Goal: Task Accomplishment & Management: Use online tool/utility

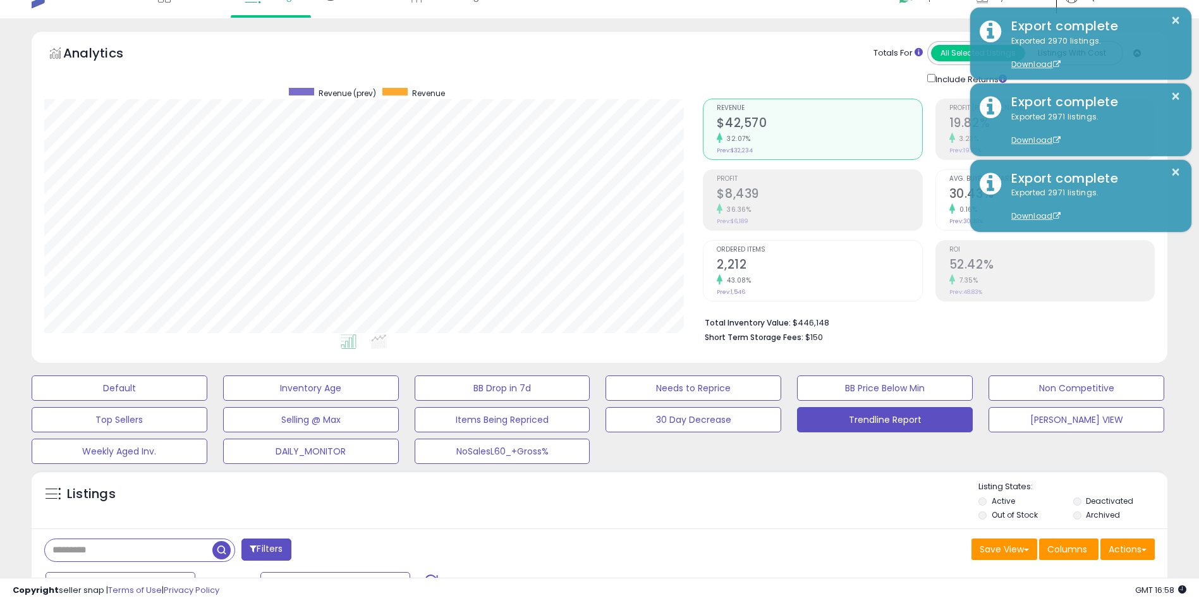
scroll to position [86, 0]
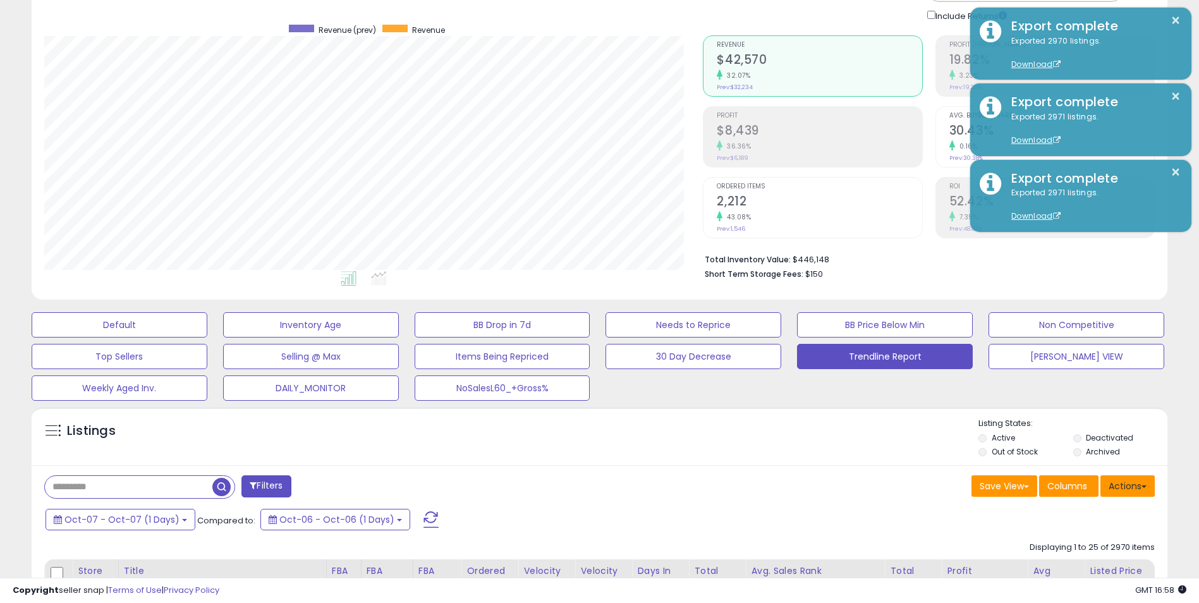
click at [1127, 484] on button "Actions" at bounding box center [1127, 485] width 54 height 21
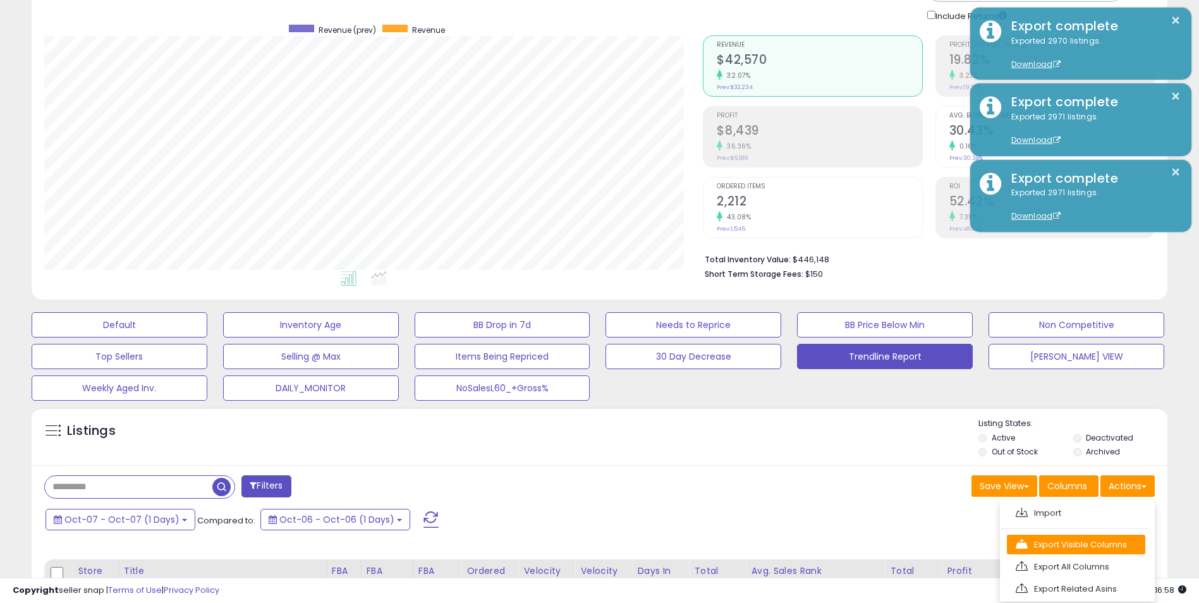
click at [1066, 547] on link "Export Visible Columns" at bounding box center [1076, 545] width 138 height 20
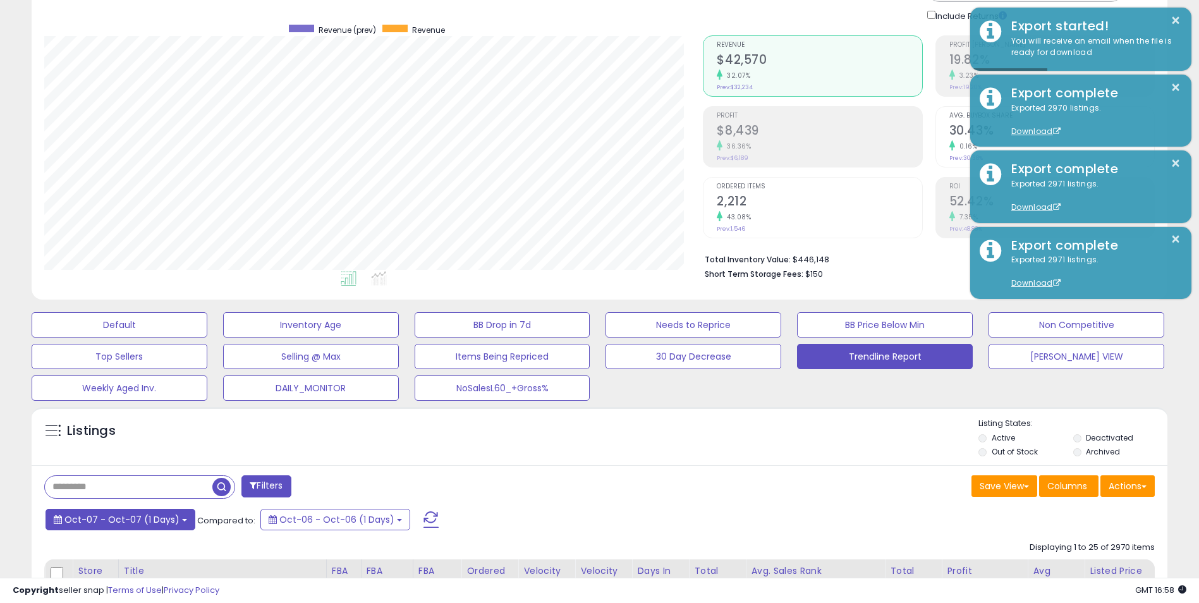
click at [172, 521] on span "Oct-07 - Oct-07 (1 Days)" at bounding box center [121, 519] width 115 height 13
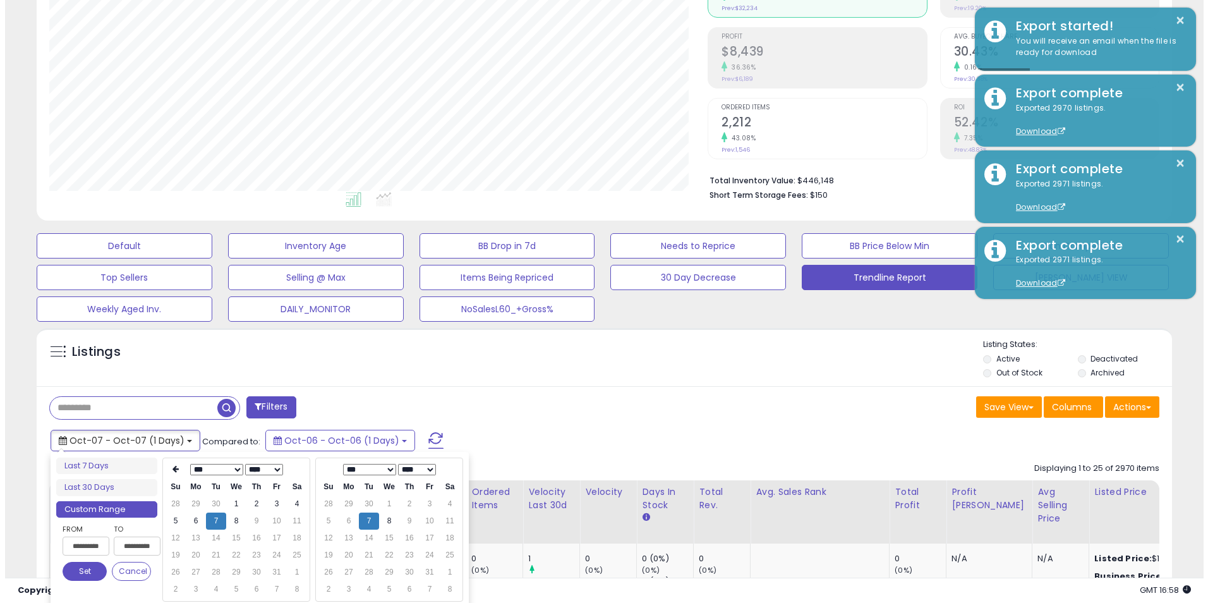
scroll to position [212, 0]
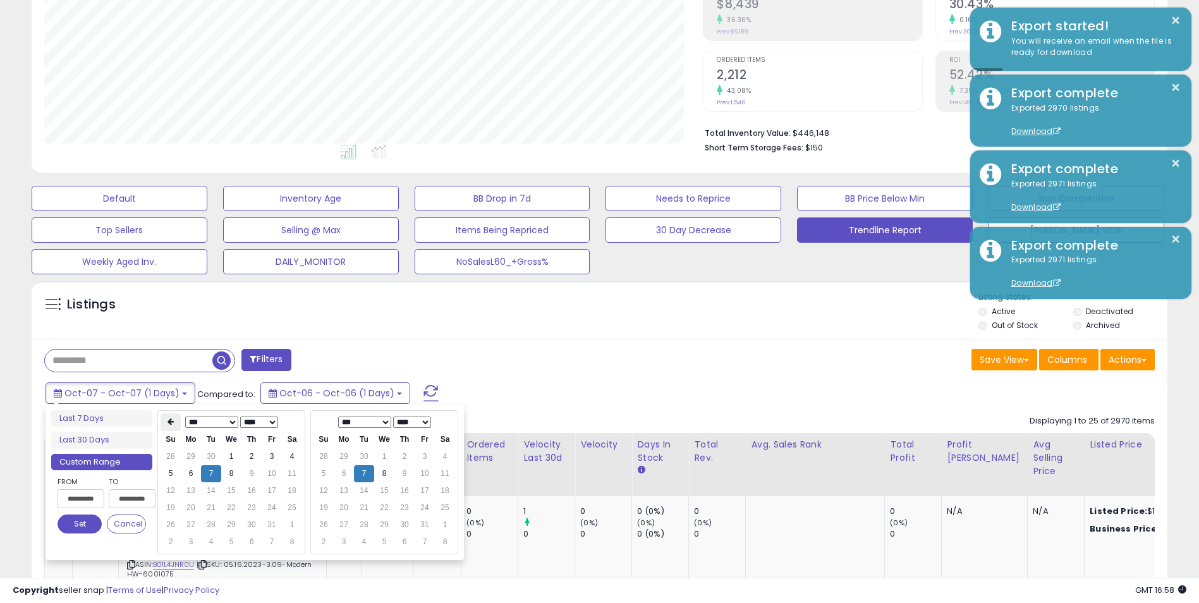
click at [169, 422] on icon at bounding box center [170, 422] width 6 height 8
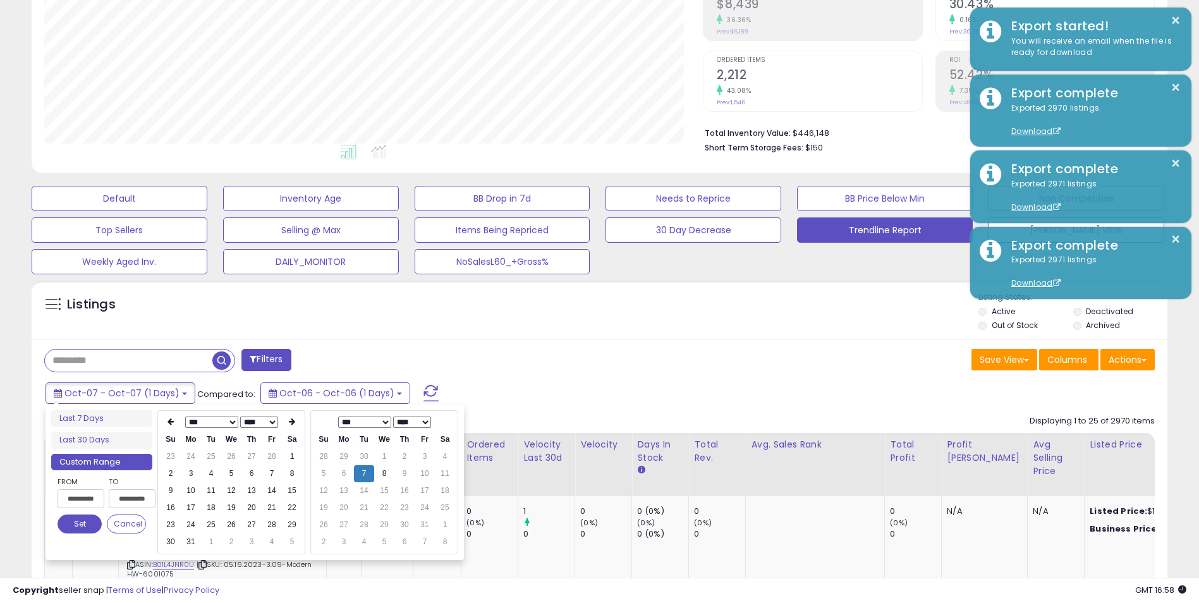
click at [169, 422] on icon at bounding box center [170, 422] width 6 height 8
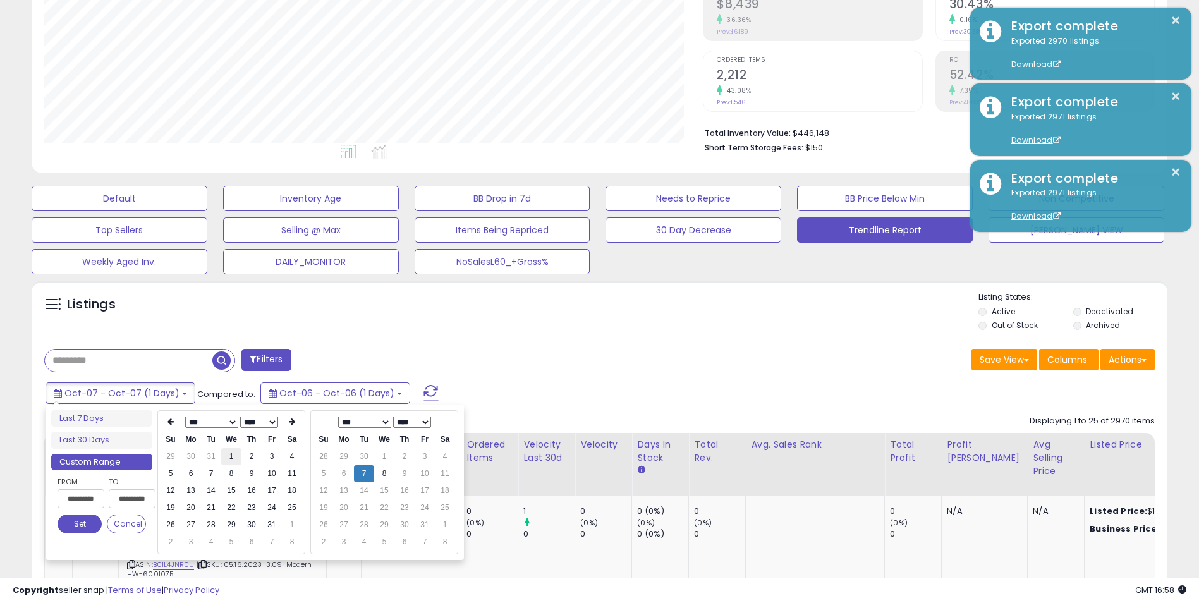
click at [229, 456] on td "1" at bounding box center [231, 456] width 20 height 17
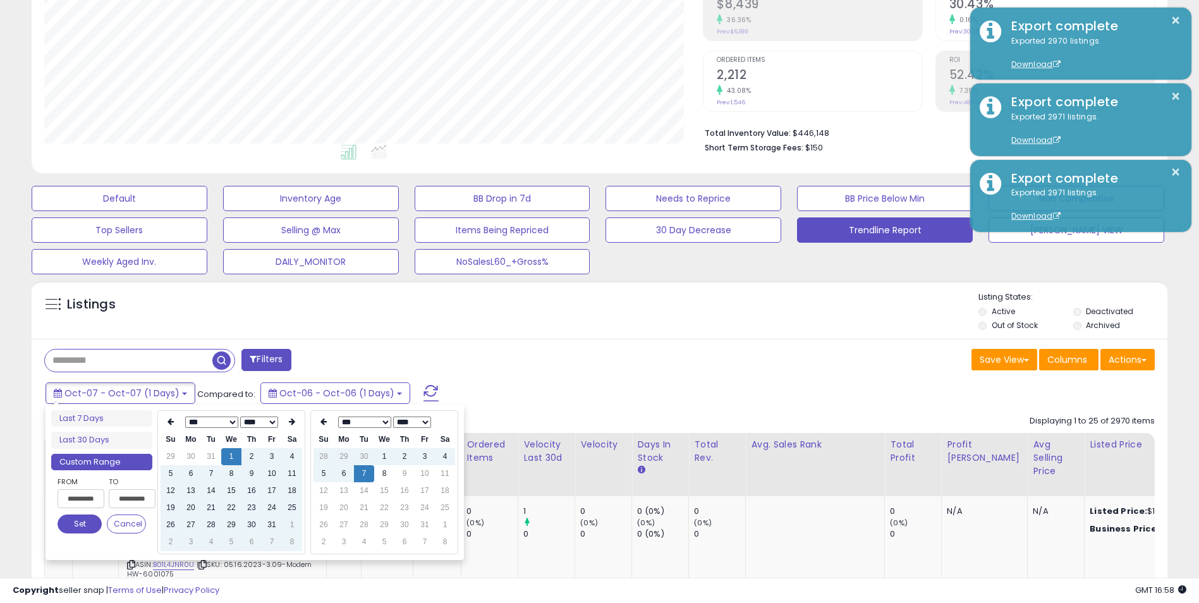
type input "**********"
click at [83, 520] on button "Set" at bounding box center [80, 523] width 44 height 19
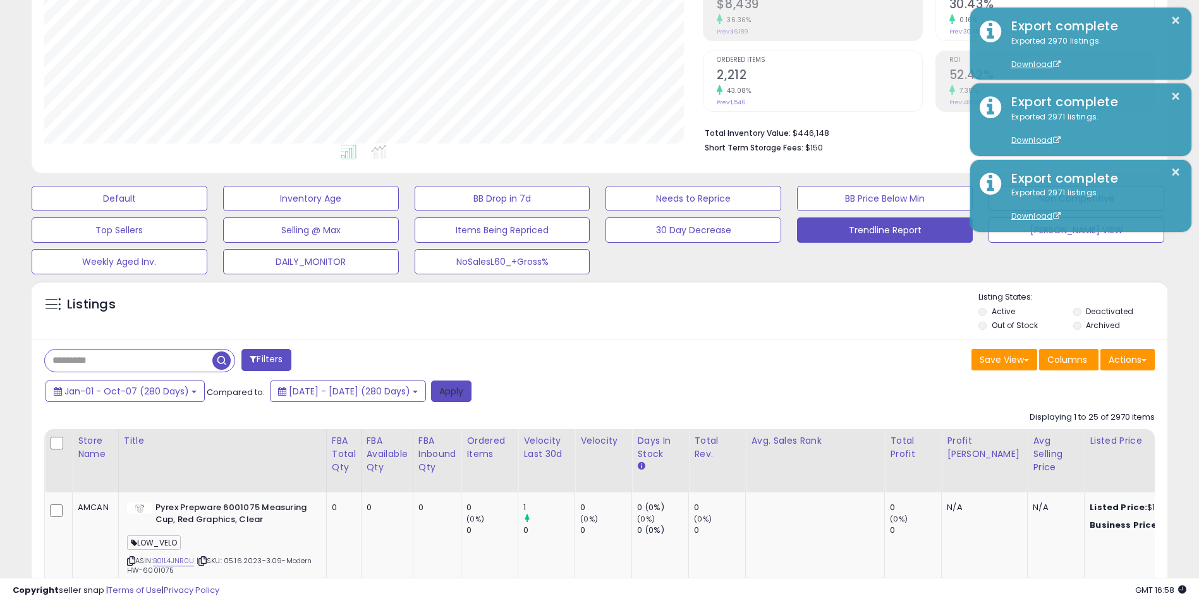
drag, startPoint x: 501, startPoint y: 396, endPoint x: 1128, endPoint y: 365, distance: 627.7
click at [471, 394] on button "Apply" at bounding box center [451, 390] width 40 height 21
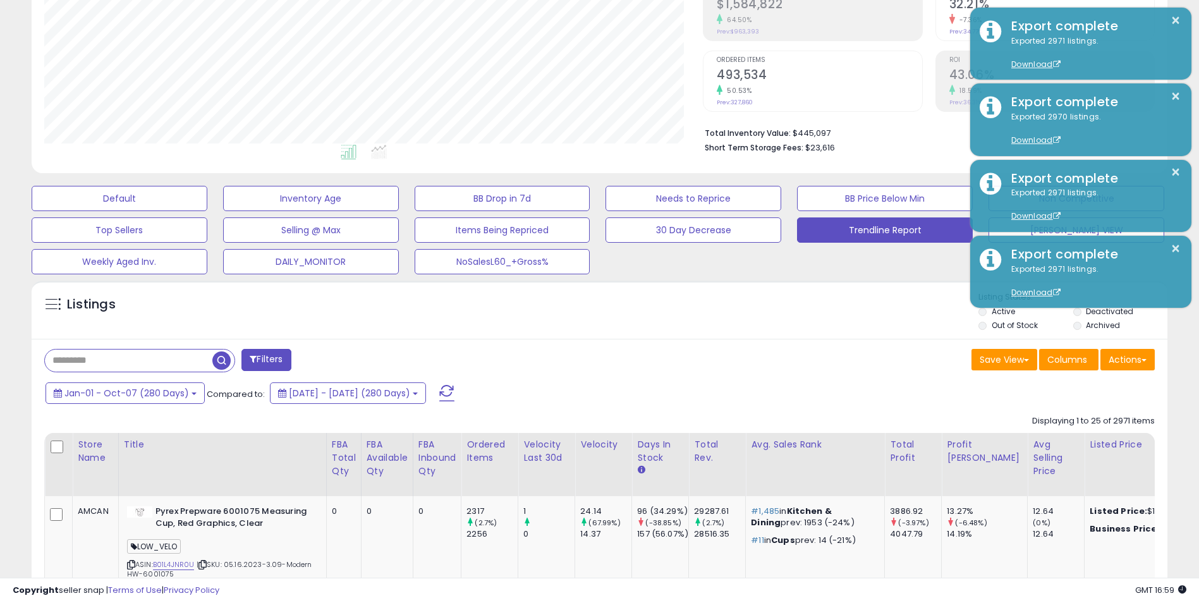
scroll to position [259, 659]
click at [516, 358] on div "Filters" at bounding box center [317, 361] width 565 height 25
click at [1142, 357] on button "Actions" at bounding box center [1127, 359] width 54 height 21
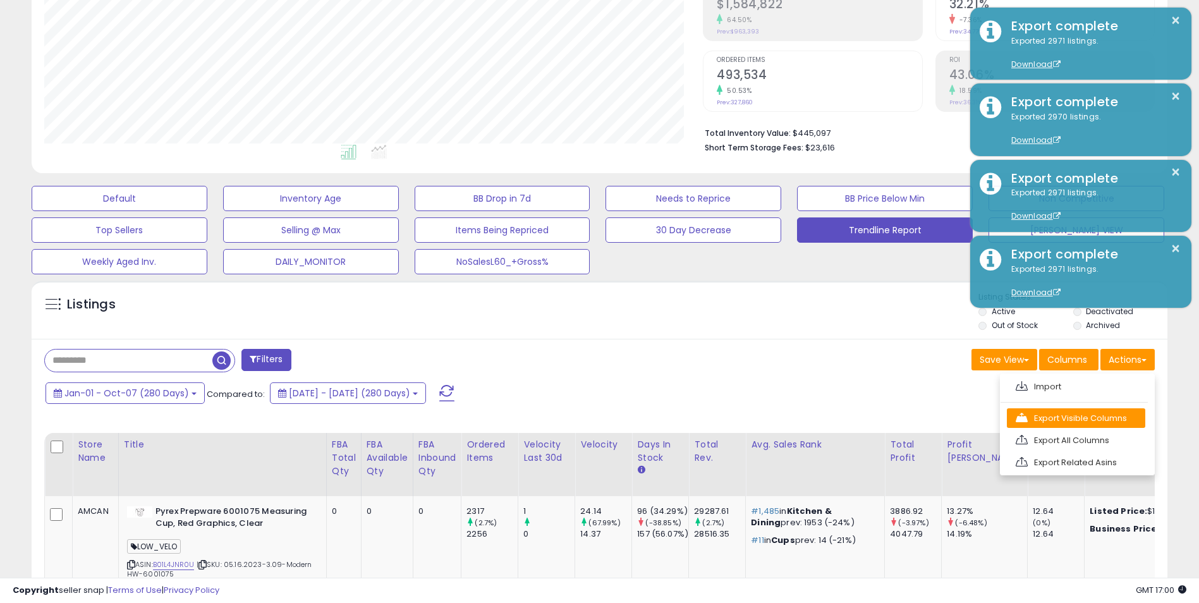
click at [1069, 422] on link "Export Visible Columns" at bounding box center [1076, 418] width 138 height 20
